Goal: Task Accomplishment & Management: Use online tool/utility

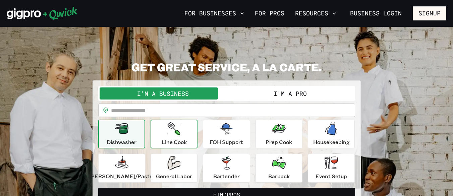
click at [166, 133] on div "Line Cook" at bounding box center [174, 134] width 25 height 24
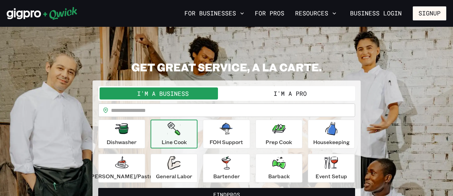
click at [275, 94] on button "I'm a Pro" at bounding box center [290, 93] width 127 height 12
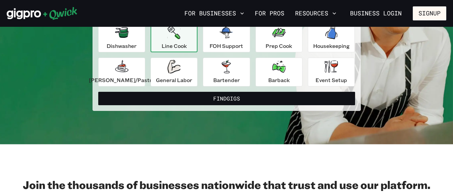
scroll to position [97, 0]
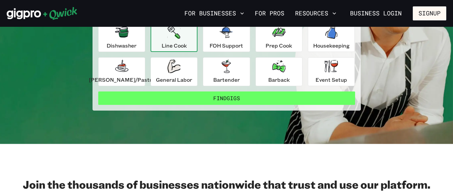
click at [253, 94] on button "Find Gigs" at bounding box center [226, 98] width 257 height 13
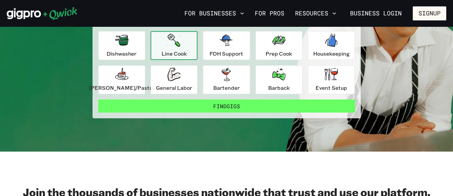
click at [237, 107] on button "Find Gigs" at bounding box center [226, 106] width 257 height 13
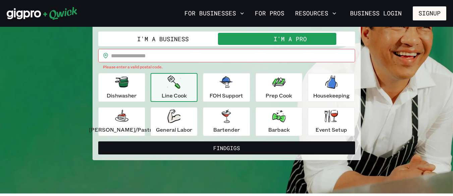
scroll to position [47, 0]
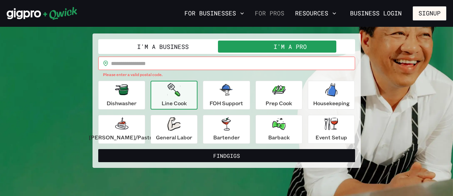
click at [276, 15] on link "For Pros" at bounding box center [269, 13] width 35 height 11
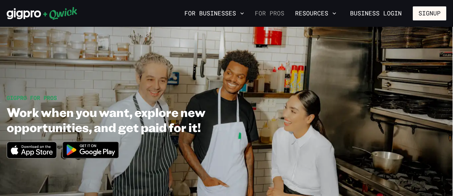
click at [260, 16] on link "For Pros" at bounding box center [269, 13] width 35 height 11
click at [99, 145] on img at bounding box center [90, 149] width 65 height 25
click at [261, 15] on link "For Pros" at bounding box center [269, 13] width 35 height 11
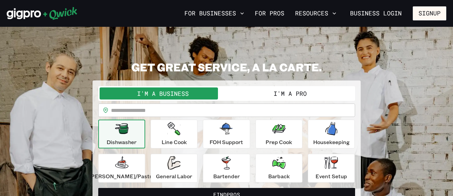
scroll to position [47, 0]
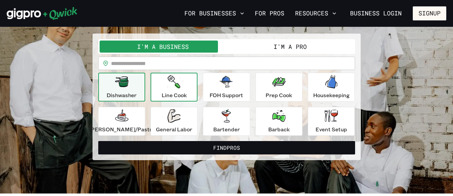
click at [175, 83] on icon "button" at bounding box center [174, 81] width 13 height 13
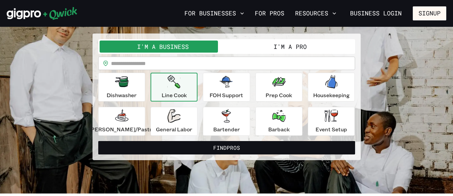
click at [279, 44] on button "I'm a Pro" at bounding box center [290, 47] width 127 height 12
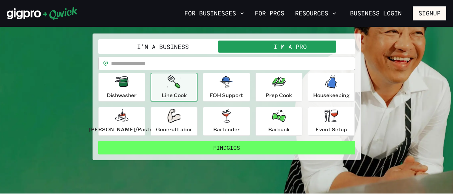
click at [235, 145] on button "Find Gigs" at bounding box center [226, 147] width 257 height 13
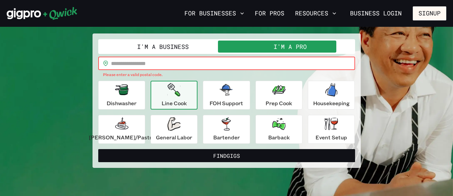
click at [198, 63] on input "text" at bounding box center [233, 63] width 244 height 13
type input "*****"
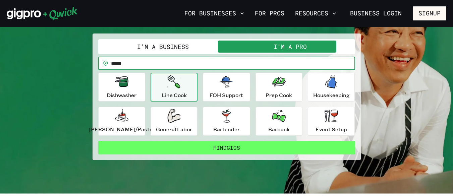
click at [231, 144] on button "Find Gigs" at bounding box center [226, 147] width 257 height 13
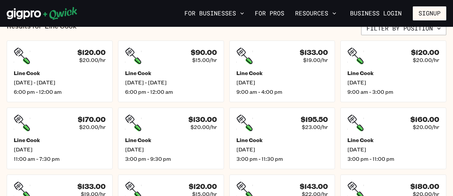
scroll to position [176, 0]
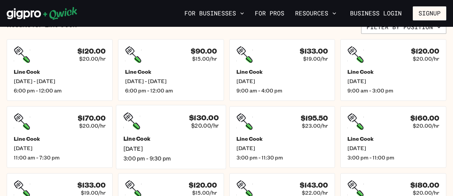
click at [170, 133] on div "$130.00 $20.00/hr Line Cook [DATE] 3:00 pm - 9:30 pm" at bounding box center [171, 137] width 110 height 64
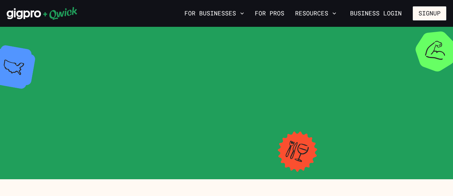
scroll to position [176, 0]
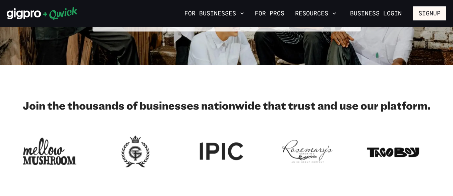
scroll to position [47, 0]
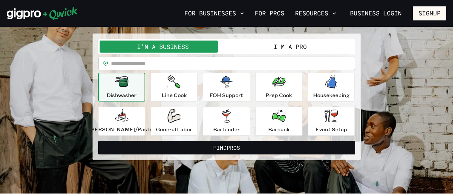
click at [272, 43] on button "I'm a Pro" at bounding box center [290, 47] width 127 height 12
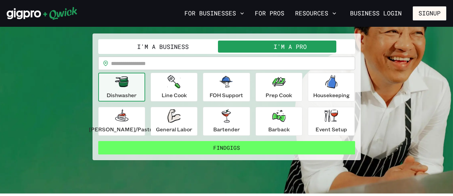
click at [237, 146] on button "Find Gigs" at bounding box center [226, 147] width 257 height 13
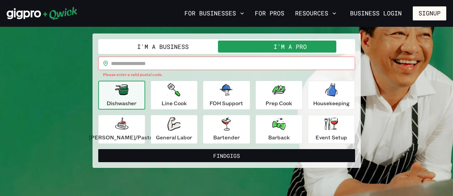
click at [198, 65] on input "text" at bounding box center [233, 63] width 244 height 13
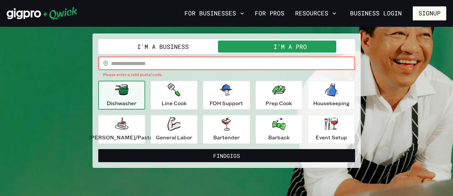
type input "*****"
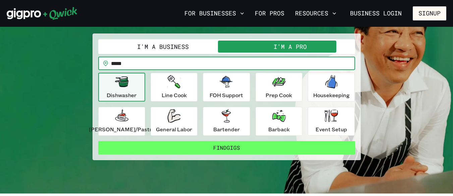
click at [204, 144] on button "Find Gigs" at bounding box center [226, 147] width 257 height 13
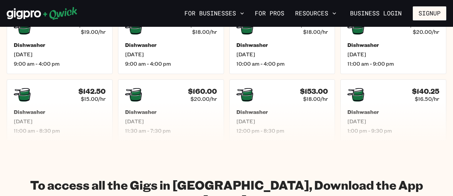
scroll to position [274, 0]
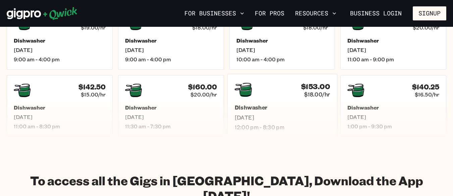
click at [252, 106] on h5 "Dishwasher" at bounding box center [282, 107] width 96 height 7
